Goal: Task Accomplishment & Management: Manage account settings

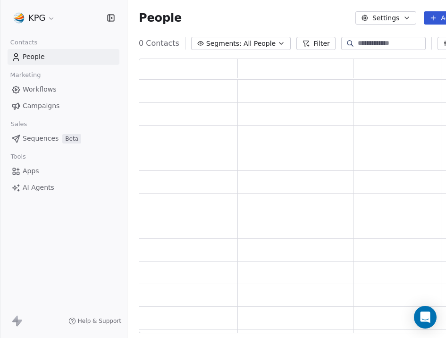
scroll to position [275, 352]
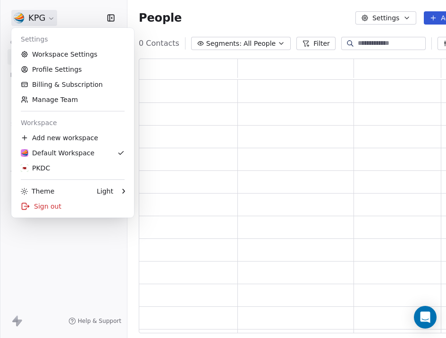
click at [51, 18] on html "KPG Contacts People Marketing Workflows Campaigns Sales Pipelines Sequences Bet…" at bounding box center [223, 169] width 446 height 338
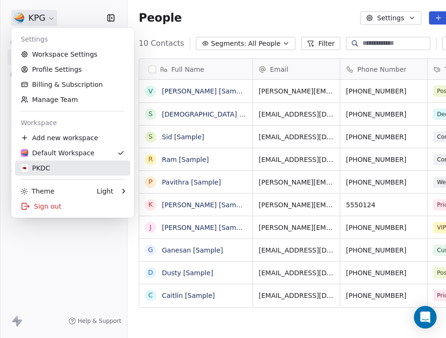
scroll to position [297, 378]
click at [67, 174] on link "PKDC" at bounding box center [72, 168] width 115 height 15
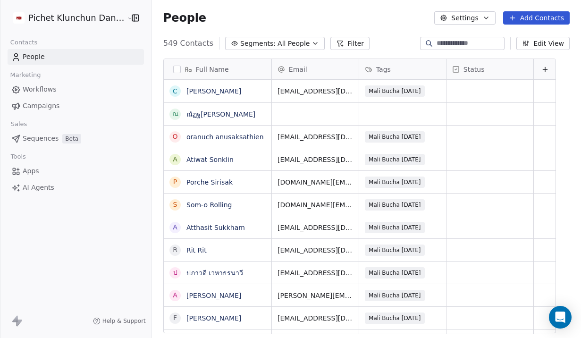
scroll to position [0, 0]
click at [446, 47] on input at bounding box center [470, 43] width 66 height 9
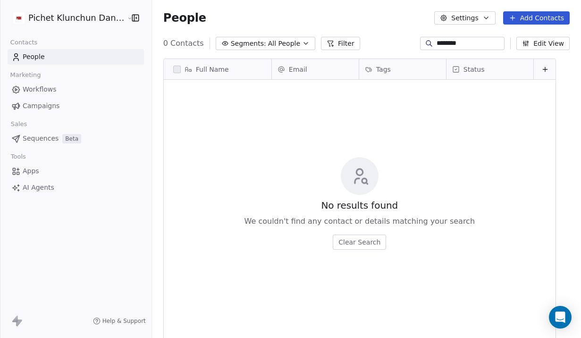
scroll to position [297, 436]
type input "*"
type input "*****"
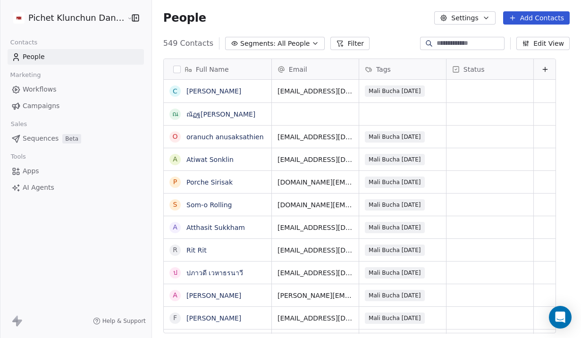
click at [338, 12] on div "People Settings Add Contacts" at bounding box center [366, 17] width 407 height 13
click at [225, 115] on link "ณัฏฐ[PERSON_NAME]" at bounding box center [221, 114] width 69 height 8
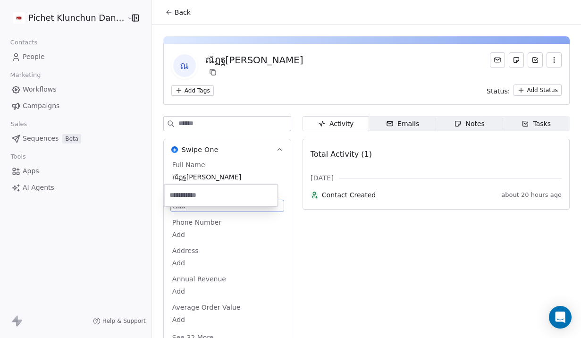
scroll to position [16, 0]
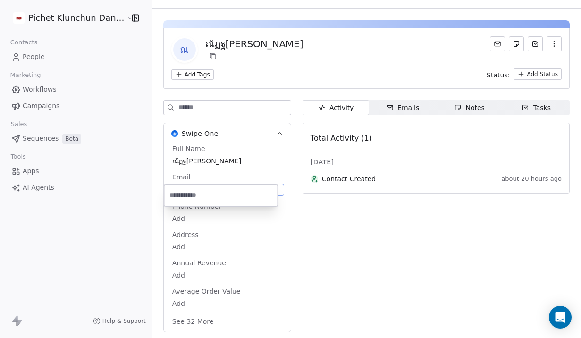
click at [180, 206] on body "Pichet Klunchun Dance Company Contacts People Marketing Workflows Campaigns Sal…" at bounding box center [290, 169] width 581 height 338
type input "**********"
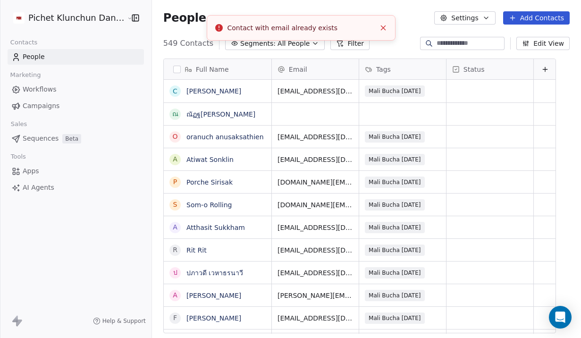
scroll to position [297, 436]
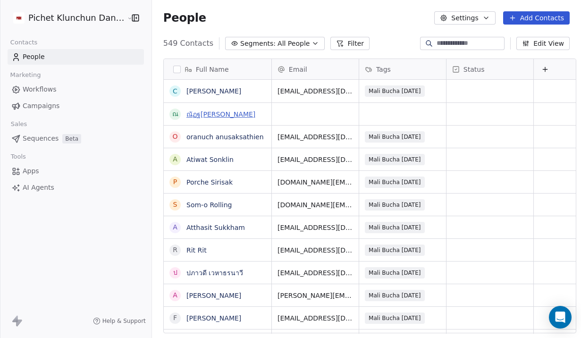
click at [204, 111] on link "ณัฏฐ[PERSON_NAME]" at bounding box center [221, 114] width 69 height 8
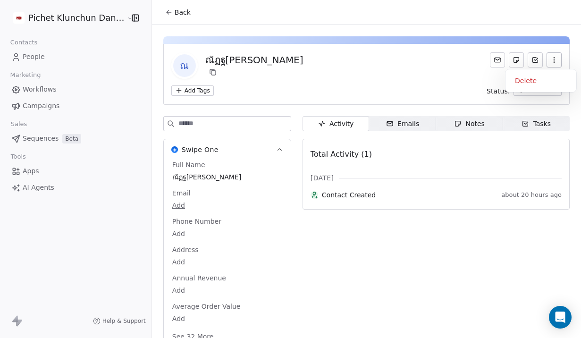
click at [446, 62] on button "button" at bounding box center [554, 59] width 15 height 15
click at [446, 79] on div "Delete" at bounding box center [541, 80] width 63 height 15
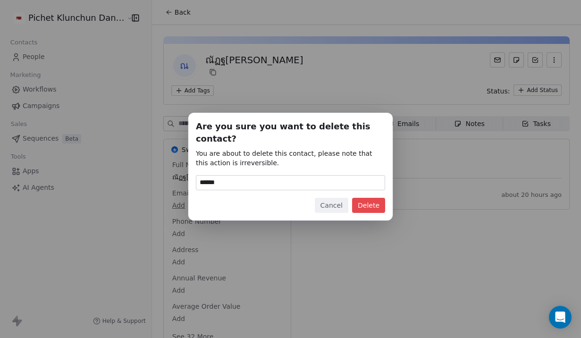
type input "******"
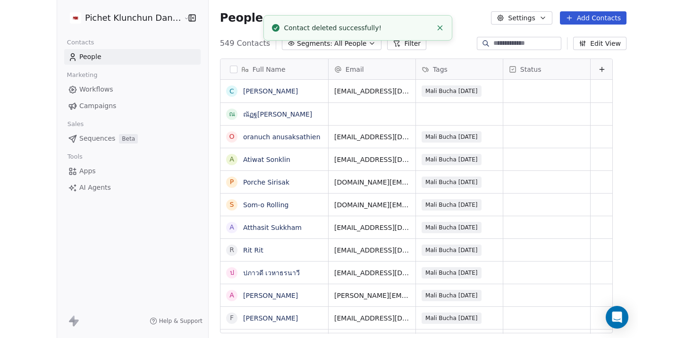
scroll to position [297, 436]
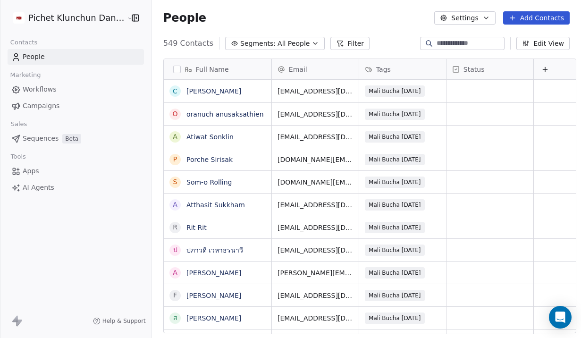
click at [46, 103] on span "Campaigns" at bounding box center [41, 106] width 37 height 10
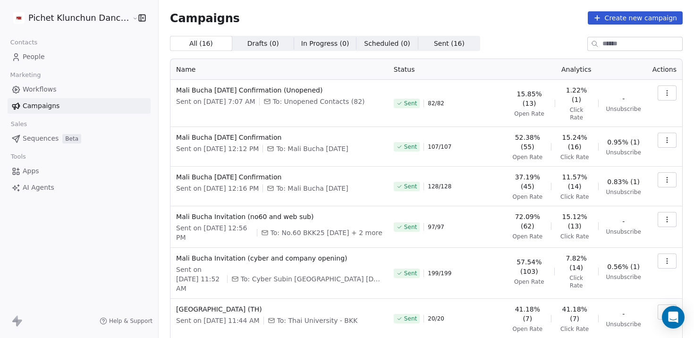
click at [446, 134] on button "button" at bounding box center [667, 140] width 19 height 15
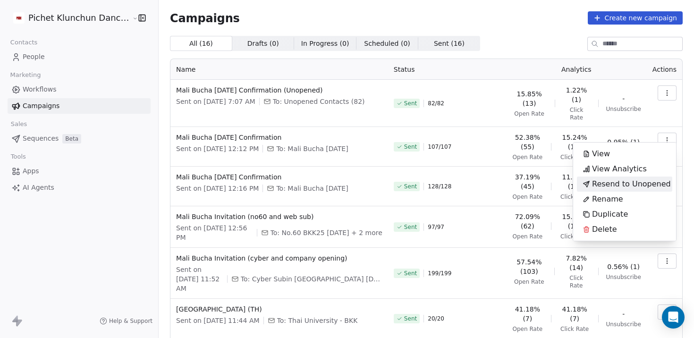
click at [446, 181] on span "Resend to Unopened" at bounding box center [631, 183] width 79 height 11
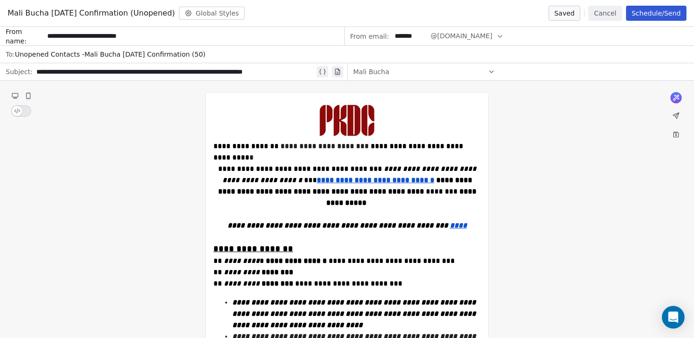
click at [446, 14] on button "Schedule/Send" at bounding box center [656, 13] width 60 height 15
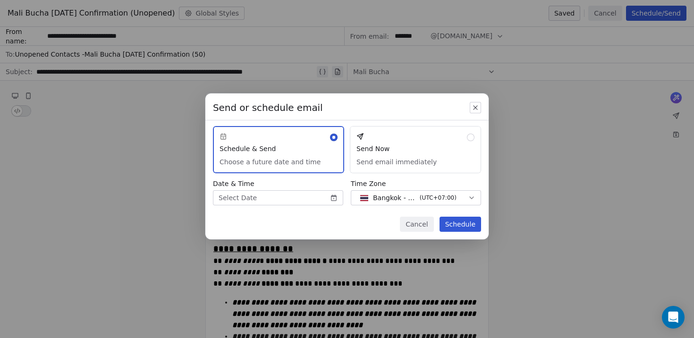
click at [297, 195] on body "Pichet Klunchun Dance Company Contacts People Marketing Workflows Campaigns Sal…" at bounding box center [347, 169] width 694 height 338
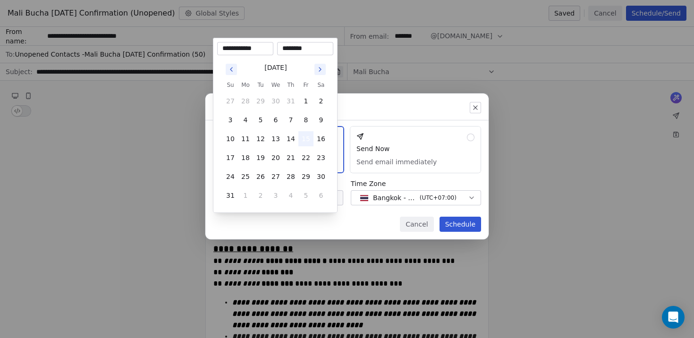
click at [312, 142] on button "15" at bounding box center [305, 138] width 15 height 15
click at [309, 141] on button "15" at bounding box center [305, 138] width 15 height 15
click at [285, 48] on input "********" at bounding box center [305, 48] width 52 height 9
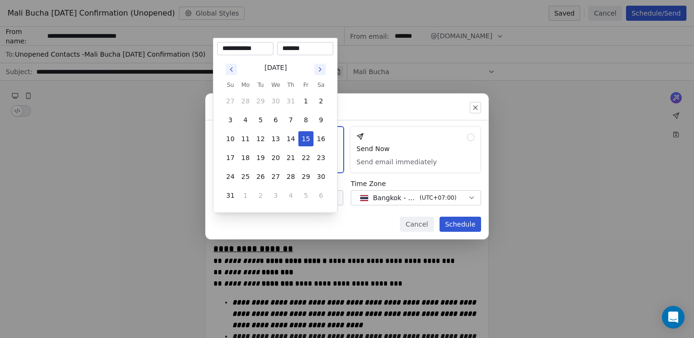
click at [292, 50] on input "*******" at bounding box center [305, 48] width 52 height 9
type input "********"
click at [390, 98] on div "Send or schedule email Schedule & Send Choose a future date and time Send Now S…" at bounding box center [347, 168] width 694 height 181
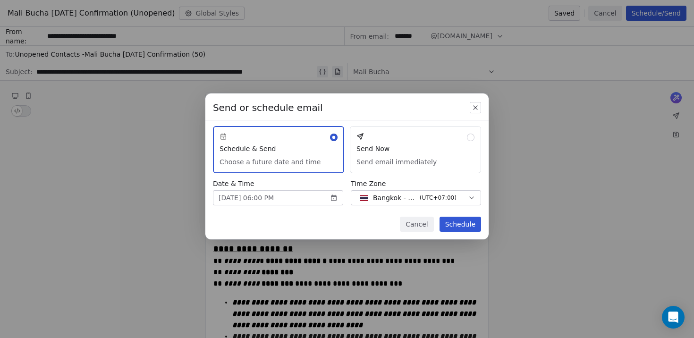
click at [446, 225] on button "Schedule" at bounding box center [461, 224] width 42 height 15
click at [446, 221] on button "Schedule" at bounding box center [461, 224] width 42 height 15
